Goal: Check status

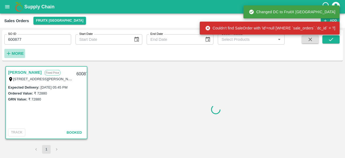
click at [13, 50] on h6 "More" at bounding box center [18, 53] width 12 height 7
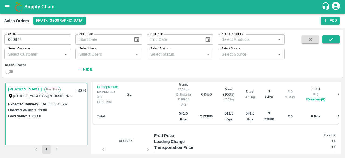
scroll to position [157, 0]
